Goal: Task Accomplishment & Management: Use online tool/utility

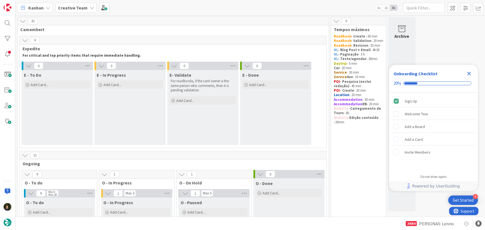
click at [469, 71] on icon "Close Checklist" at bounding box center [469, 73] width 7 height 7
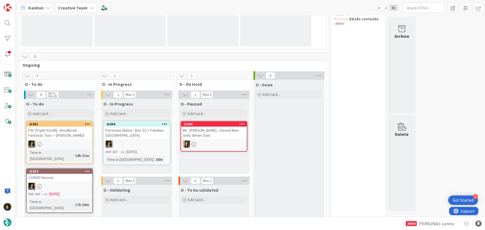
scroll to position [126, 0]
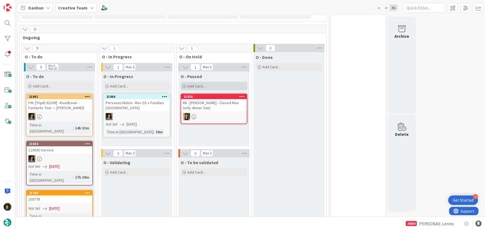
click at [207, 84] on div "Add Card..." at bounding box center [214, 86] width 67 height 8
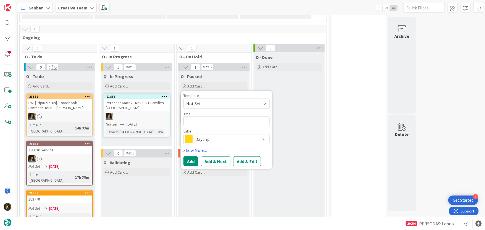
type textarea "x"
type textarea "M"
type textarea "x"
type textarea "Ma"
type textarea "x"
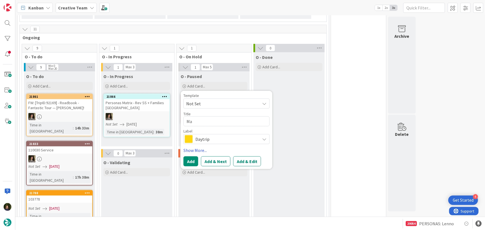
type textarea "Mat"
type textarea "x"
type textarea "Matr"
type textarea "x"
type textarea "Matri"
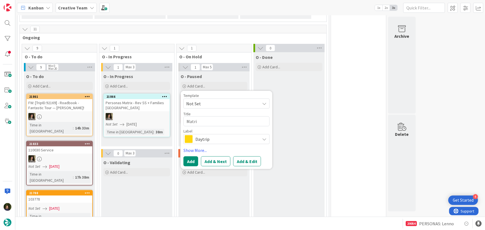
type textarea "x"
type textarea "Matrix"
type textarea "x"
type textarea "Matrix"
type textarea "x"
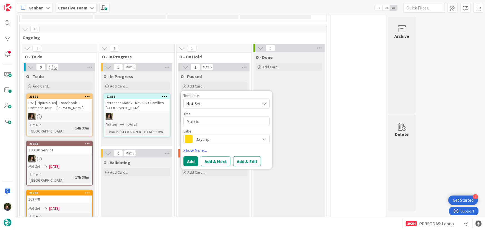
type textarea "Matrix P"
type textarea "x"
type textarea "Matrix Pe"
type textarea "x"
type textarea "Matrix Per"
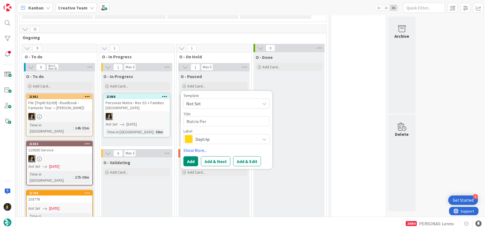
type textarea "x"
type textarea "Matrix Pers"
type textarea "x"
type textarea "Matrix Perso"
type textarea "x"
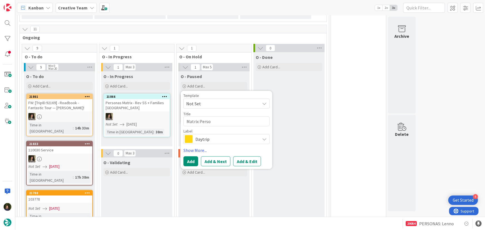
type textarea "Matrix Person"
type textarea "x"
type textarea "Matrix Persona"
type textarea "x"
type textarea "Matrix Personas"
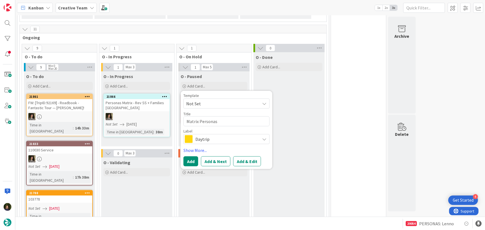
type textarea "x"
type textarea "Matrix Personas"
type textarea "x"
type textarea "Matrix Personas I"
type textarea "x"
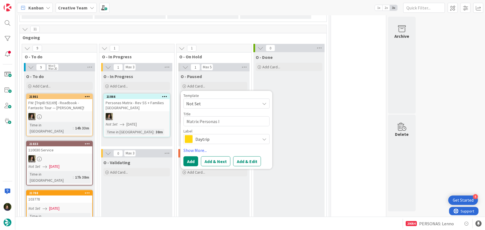
type textarea "Matrix Personas IR"
type textarea "x"
type textarea "Matrix Personas IRE"
click at [201, 142] on span "Daytrip" at bounding box center [227, 139] width 62 height 8
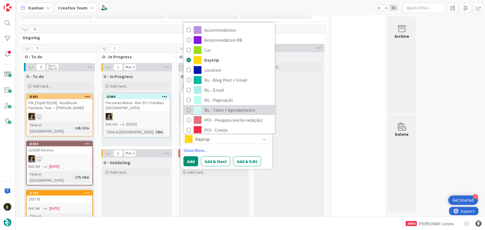
click at [219, 110] on span "NL - Teste + Agendamento" at bounding box center [238, 110] width 68 height 8
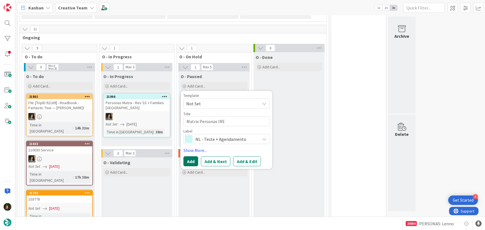
click at [189, 164] on button "Add" at bounding box center [191, 162] width 15 height 10
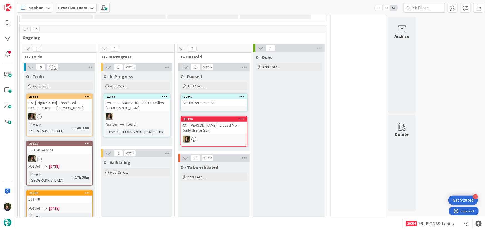
click at [209, 105] on div "Matrix Personas IRE" at bounding box center [214, 102] width 66 height 7
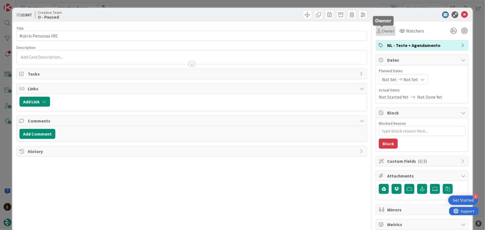
click at [384, 28] on span "Owner" at bounding box center [388, 31] width 13 height 7
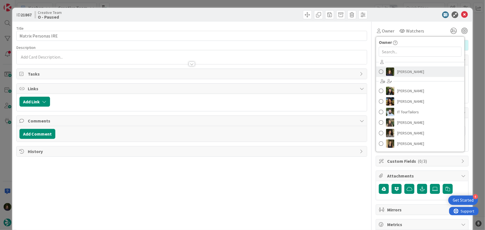
click at [401, 75] on span "Margarida Carvalho" at bounding box center [411, 72] width 27 height 8
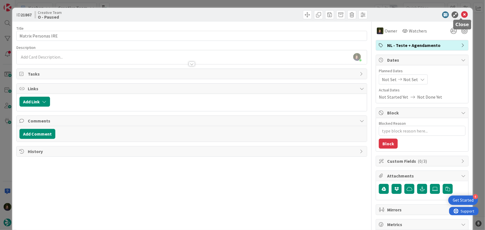
click at [462, 14] on icon at bounding box center [465, 14] width 7 height 7
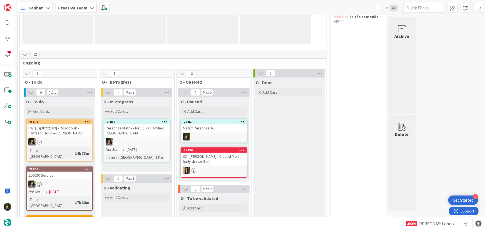
scroll to position [126, 0]
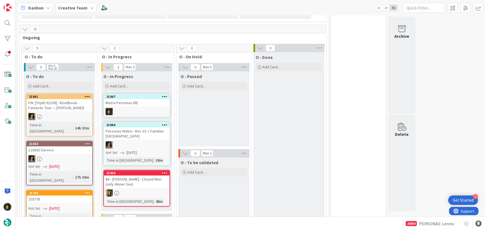
click at [138, 109] on div at bounding box center [137, 111] width 66 height 7
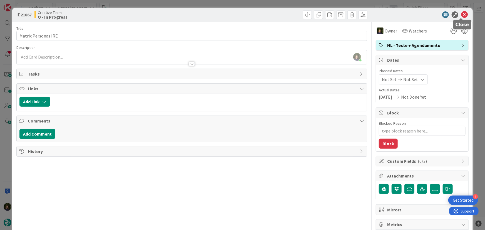
click at [462, 14] on icon at bounding box center [465, 14] width 7 height 7
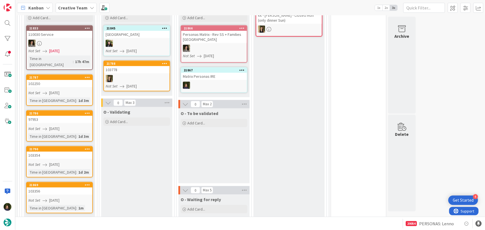
scroll to position [202, 0]
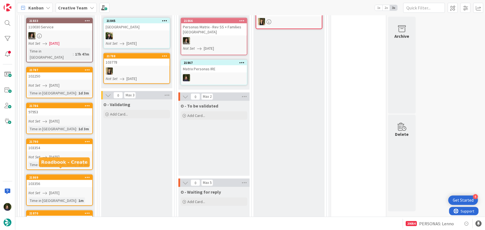
click at [55, 181] on link "21869 103356 Not Set 28/08/2025 Time in Column : 1m" at bounding box center [59, 190] width 67 height 31
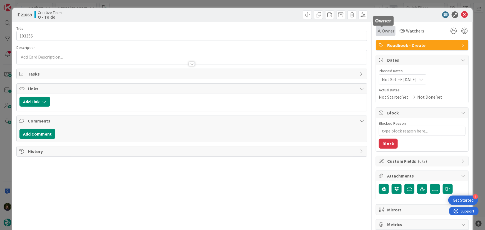
click at [385, 32] on span "Owner" at bounding box center [388, 31] width 13 height 7
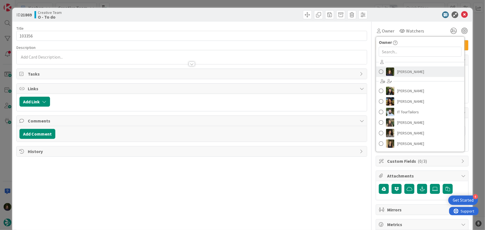
click at [409, 71] on span "Margarida Carvalho" at bounding box center [411, 72] width 27 height 8
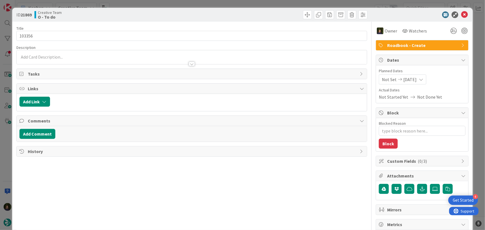
type textarea "x"
click at [462, 18] on body "4 Get Started Kanban Creative Team 1x 2x 3x 41 Camembert 2 Expedite For critica…" at bounding box center [242, 115] width 485 height 230
click at [463, 13] on icon at bounding box center [465, 14] width 7 height 7
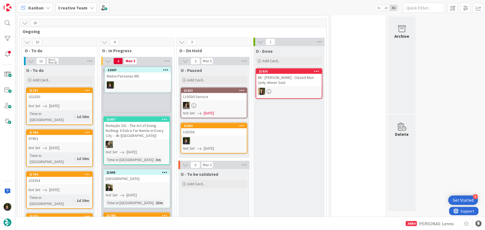
scroll to position [211, 0]
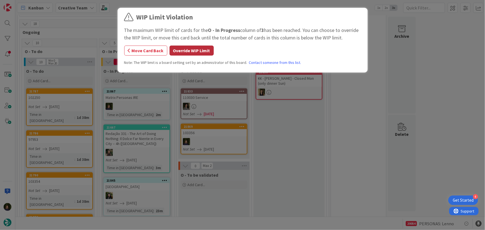
click at [182, 50] on button "Override WIP Limit" at bounding box center [192, 51] width 44 height 10
